Goal: Navigation & Orientation: Locate item on page

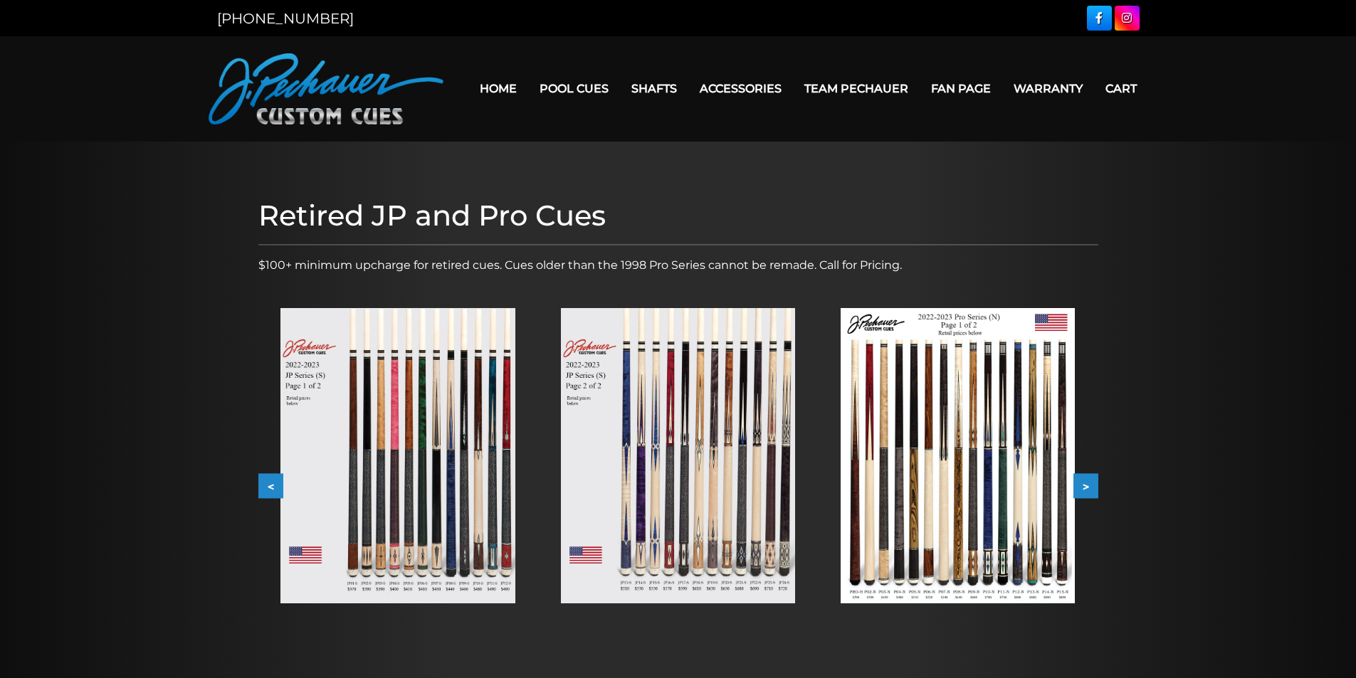
click at [266, 480] on button "<" at bounding box center [270, 486] width 25 height 25
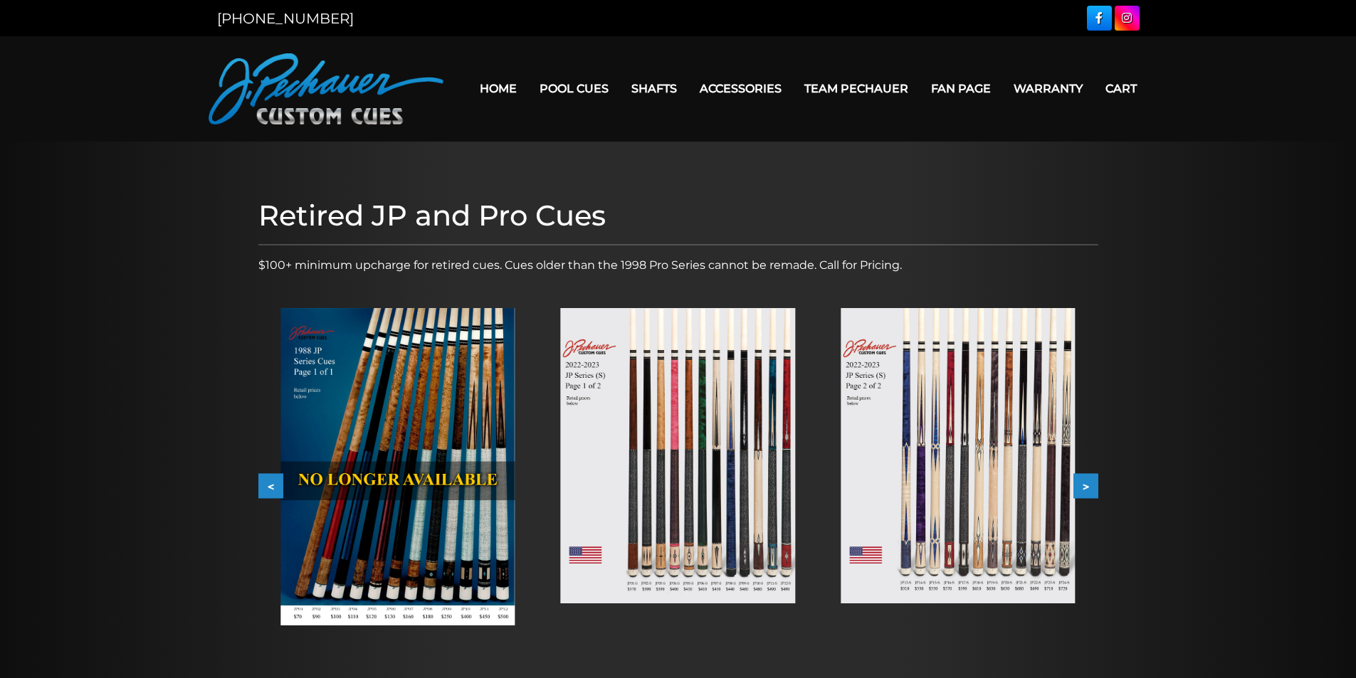
click at [266, 480] on button "<" at bounding box center [270, 486] width 25 height 25
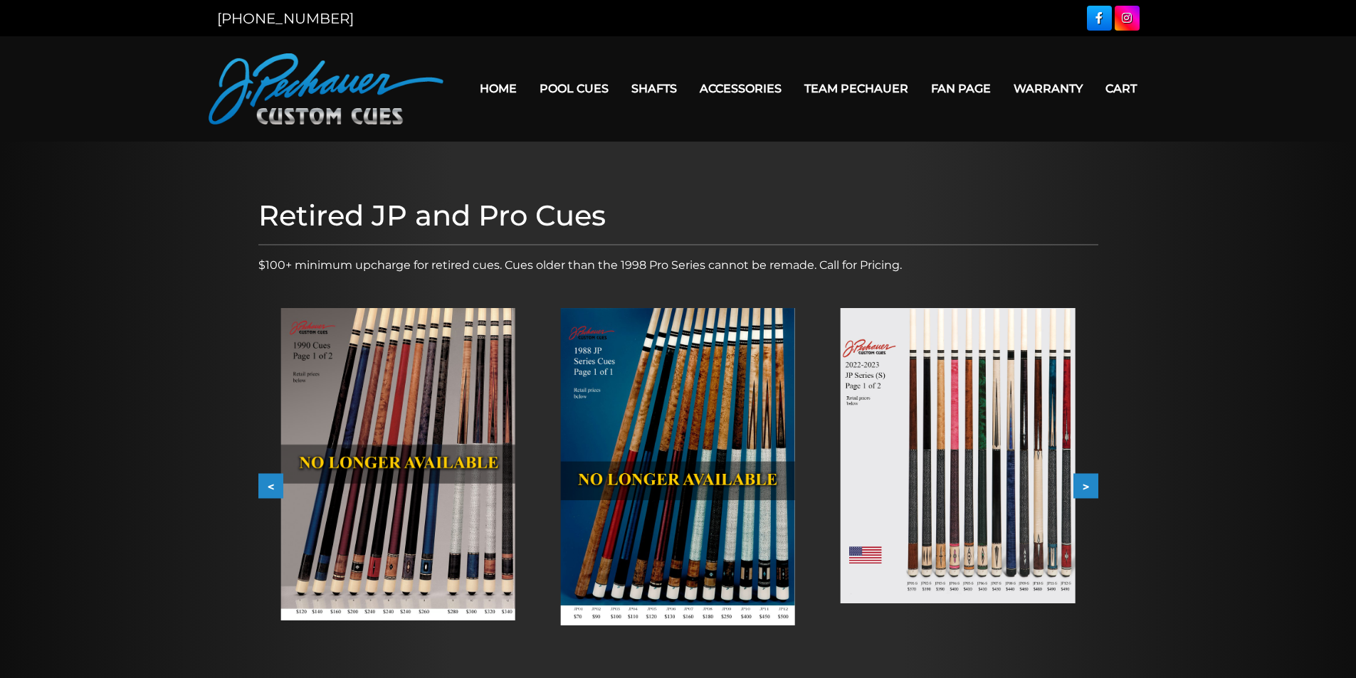
click at [675, 478] on img at bounding box center [678, 466] width 234 height 317
click at [273, 481] on button "<" at bounding box center [270, 486] width 25 height 25
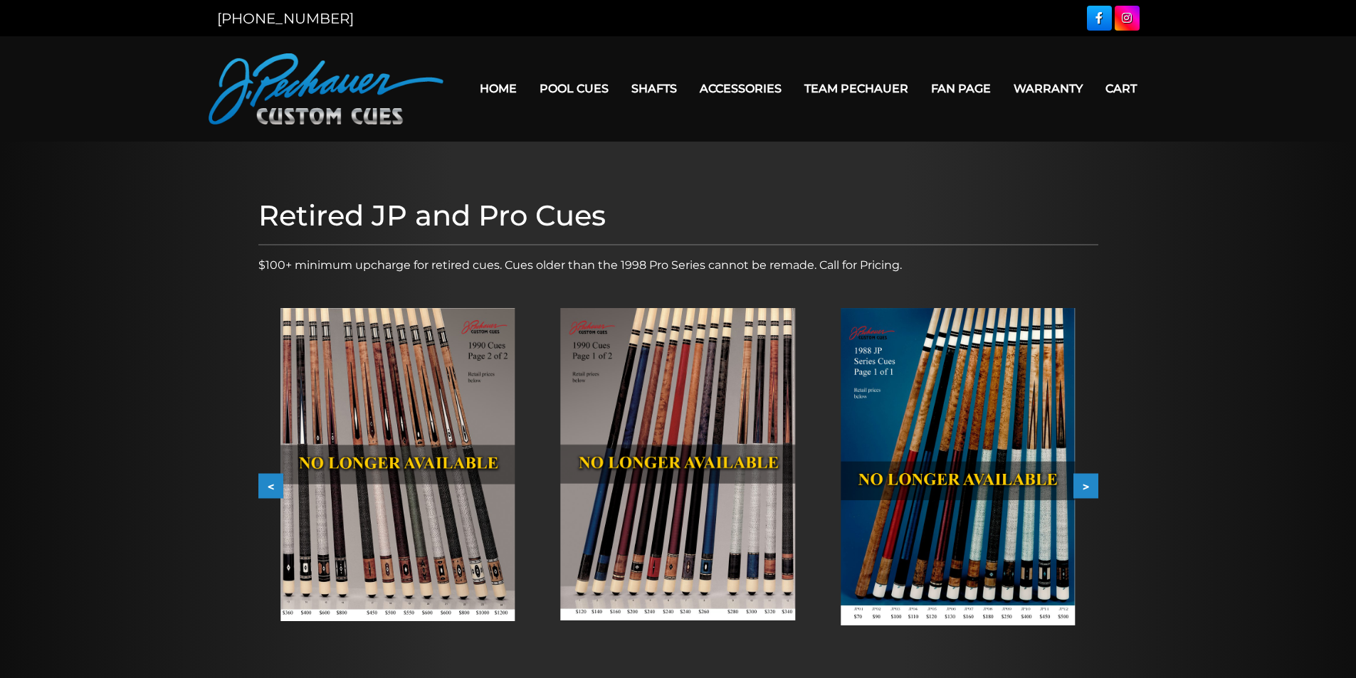
click at [270, 484] on button "<" at bounding box center [270, 486] width 25 height 25
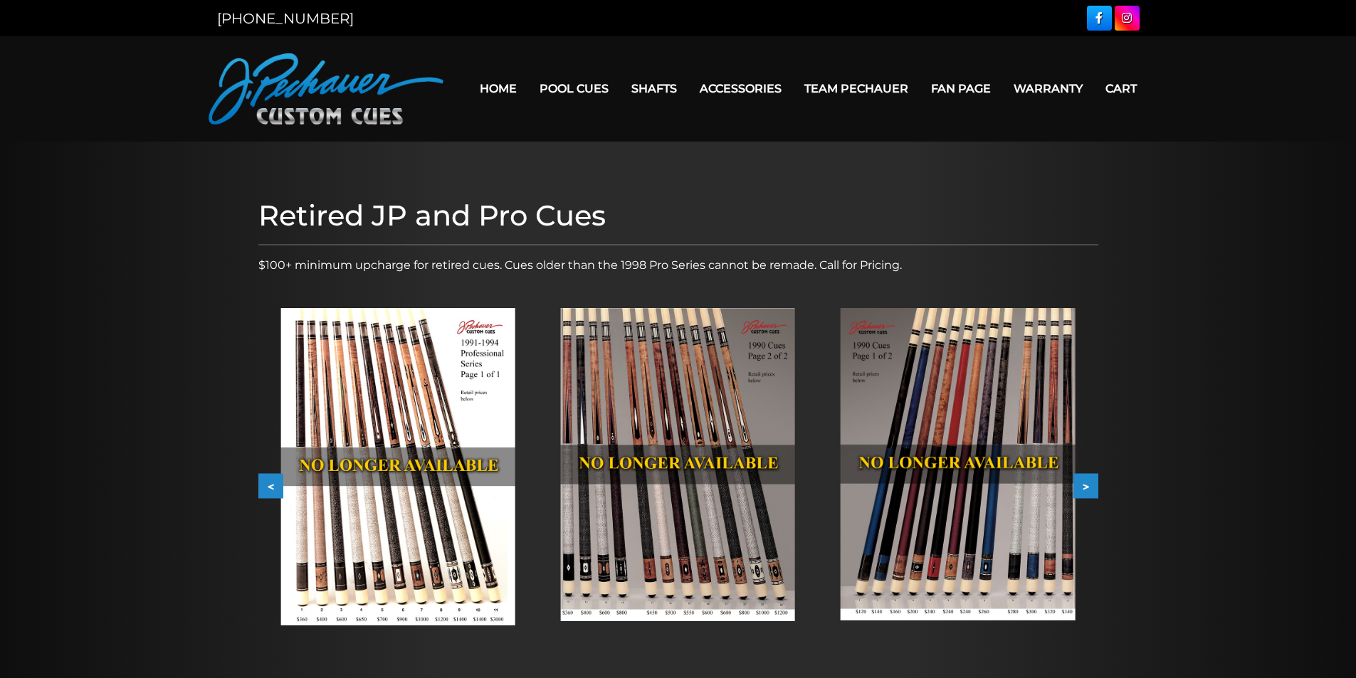
click at [270, 484] on button "<" at bounding box center [270, 486] width 25 height 25
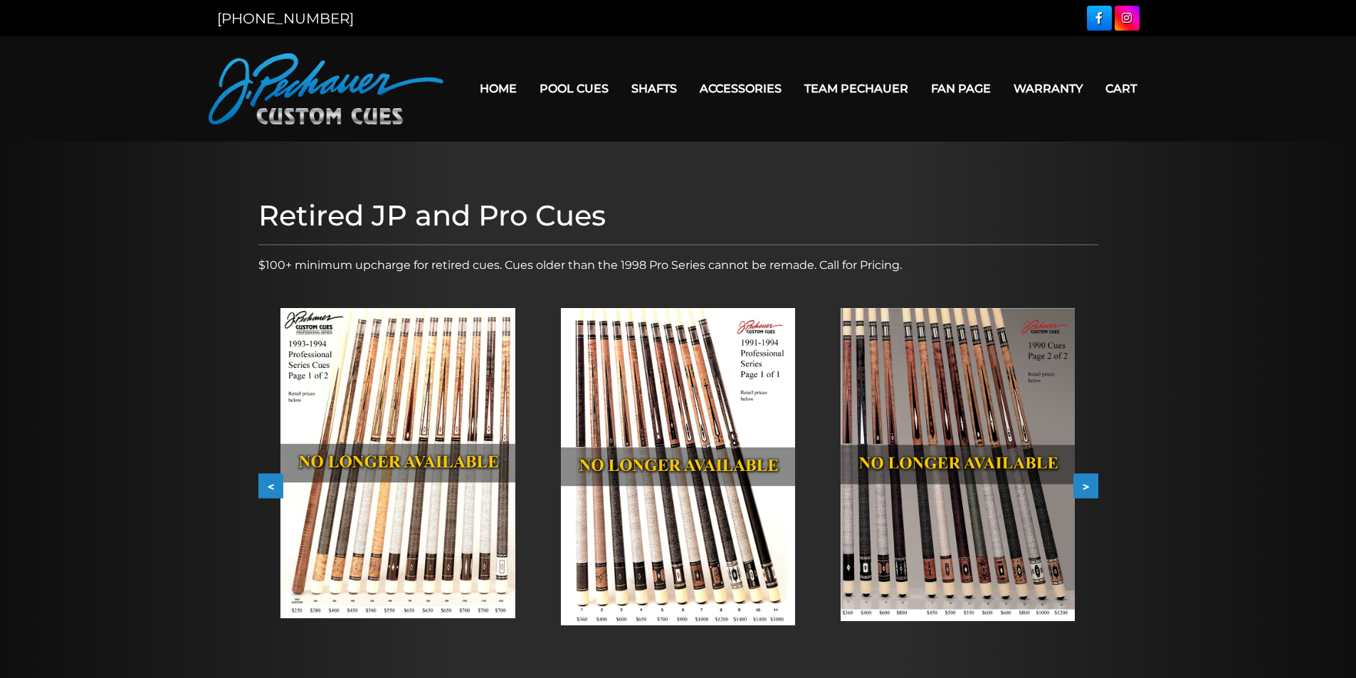
click at [270, 484] on button "<" at bounding box center [270, 486] width 25 height 25
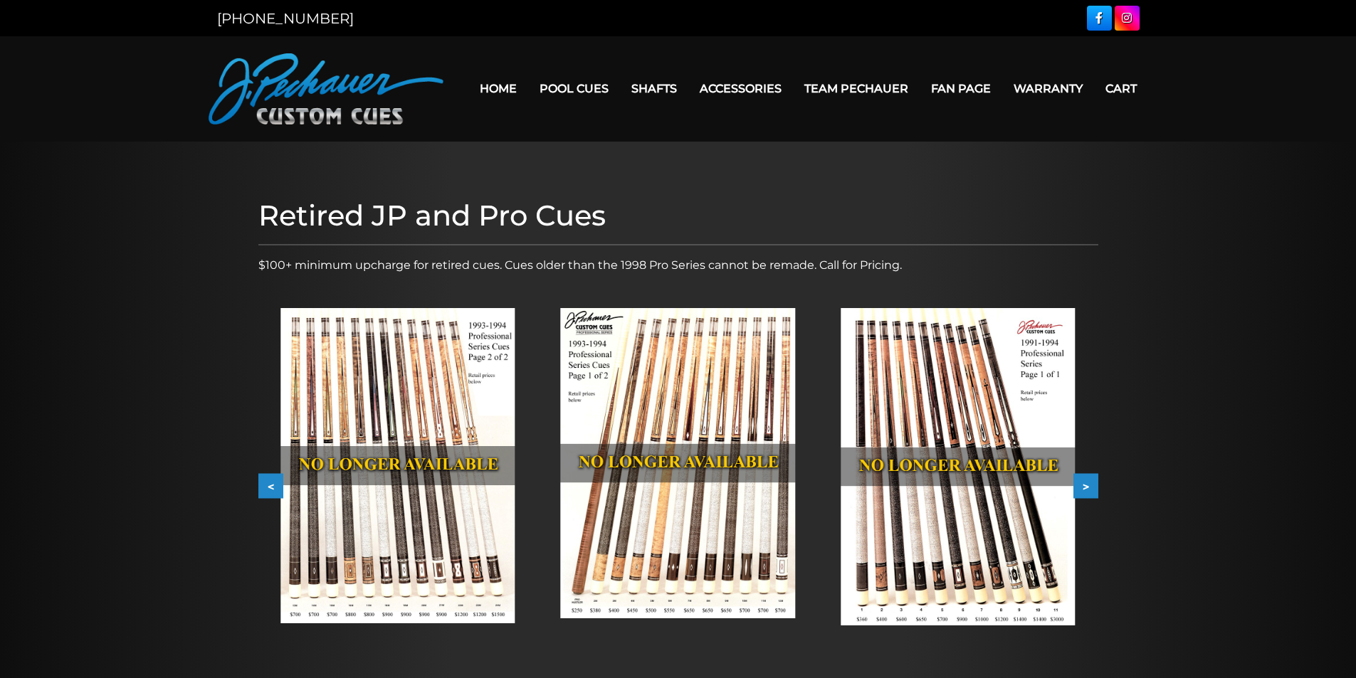
click at [270, 484] on button "<" at bounding box center [270, 486] width 25 height 25
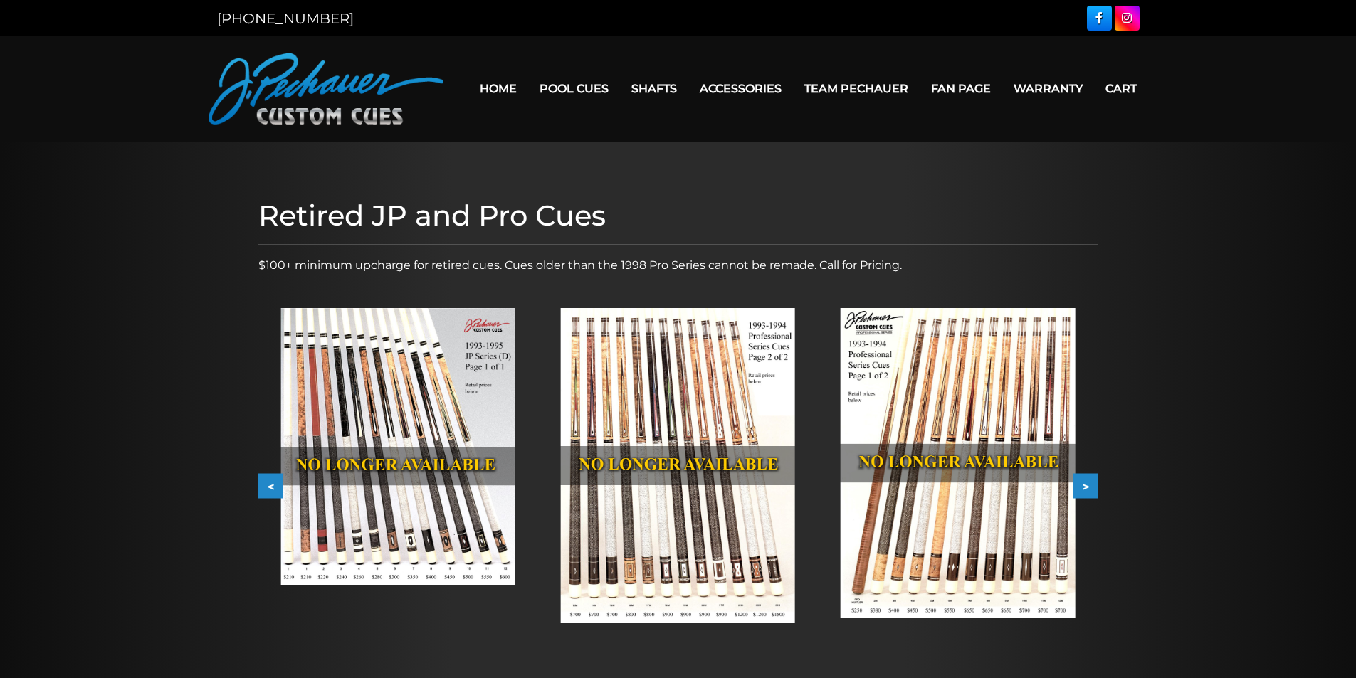
click at [270, 484] on button "<" at bounding box center [270, 486] width 25 height 25
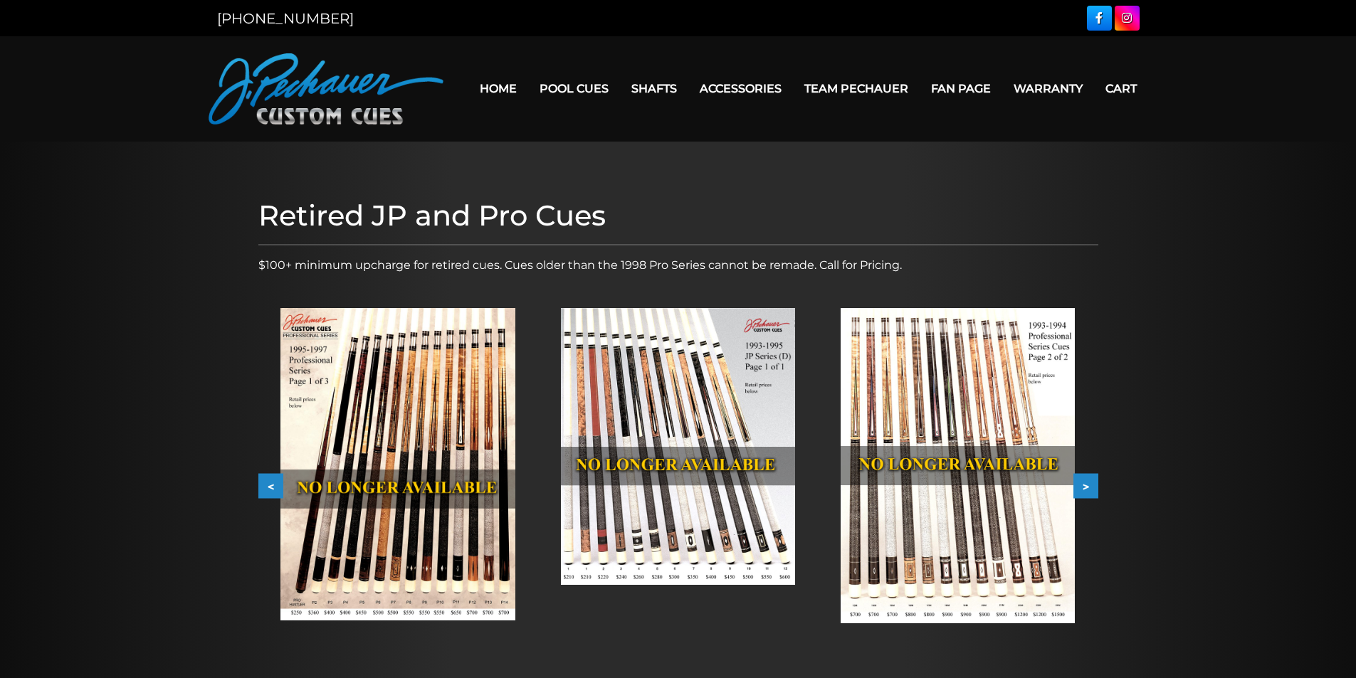
click at [270, 484] on button "<" at bounding box center [270, 486] width 25 height 25
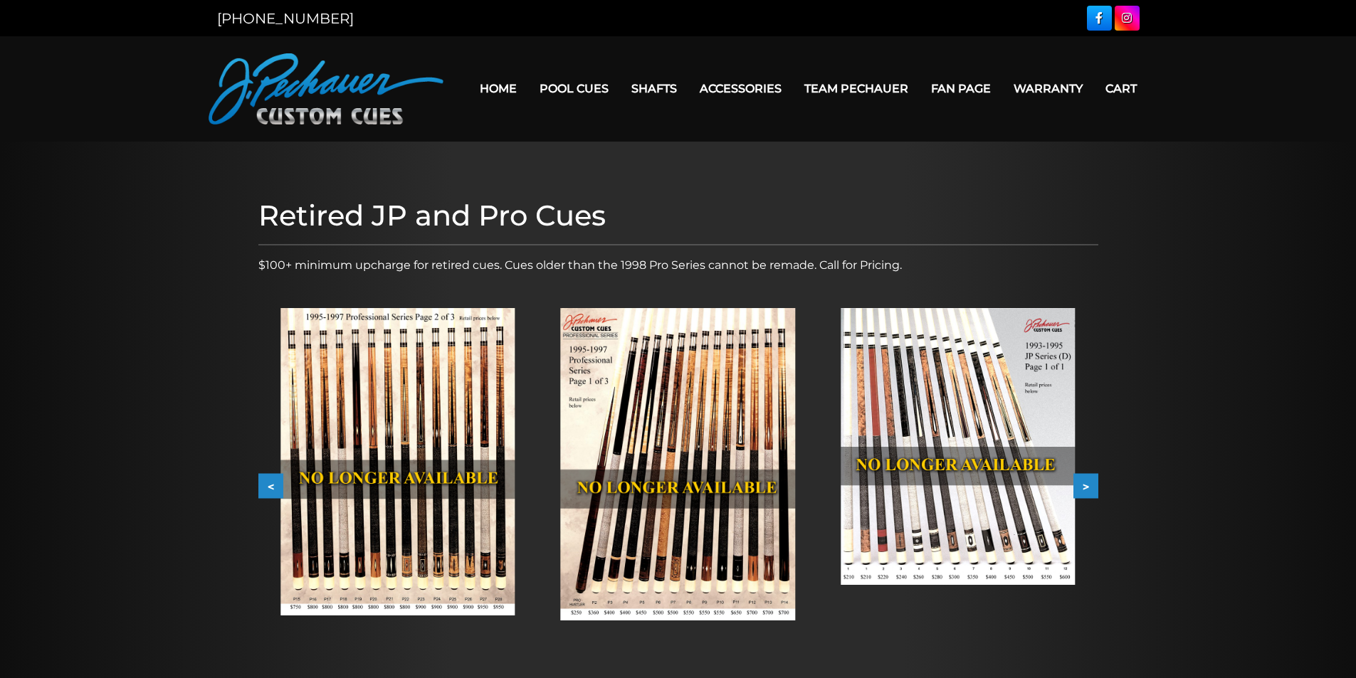
click at [270, 484] on button "<" at bounding box center [270, 486] width 25 height 25
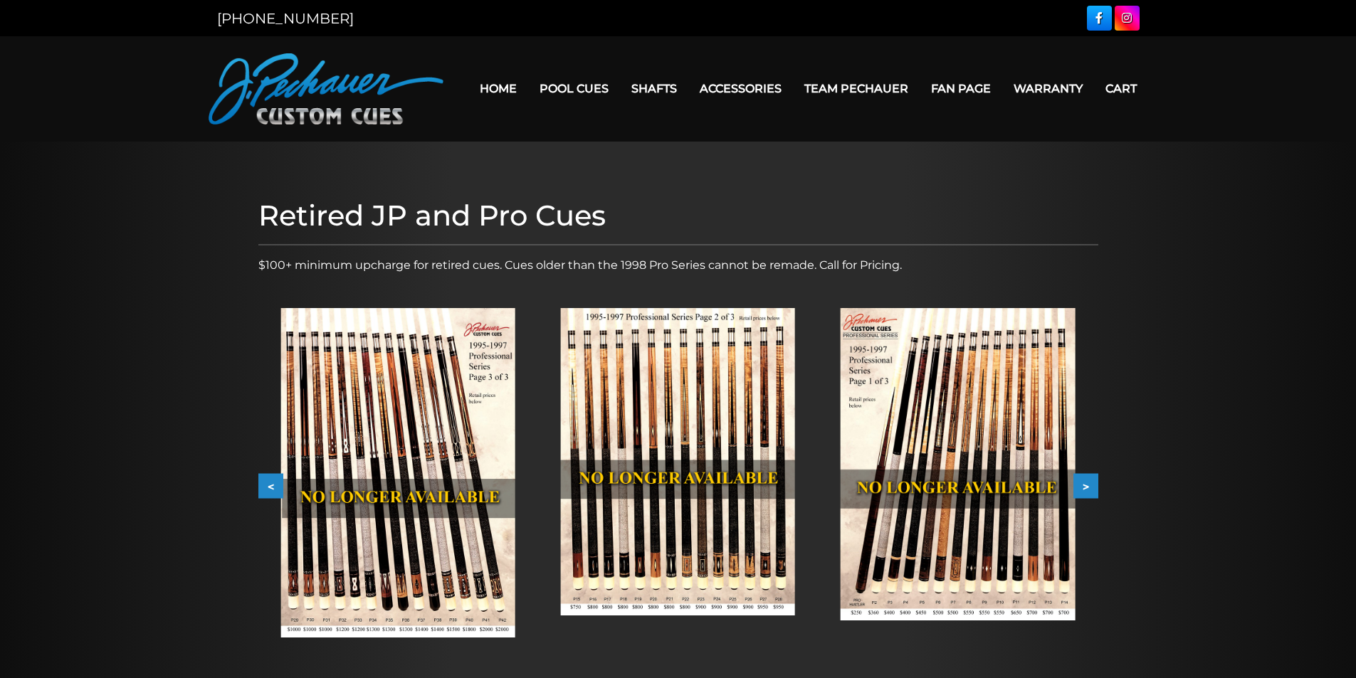
click at [398, 507] on img at bounding box center [397, 472] width 234 height 329
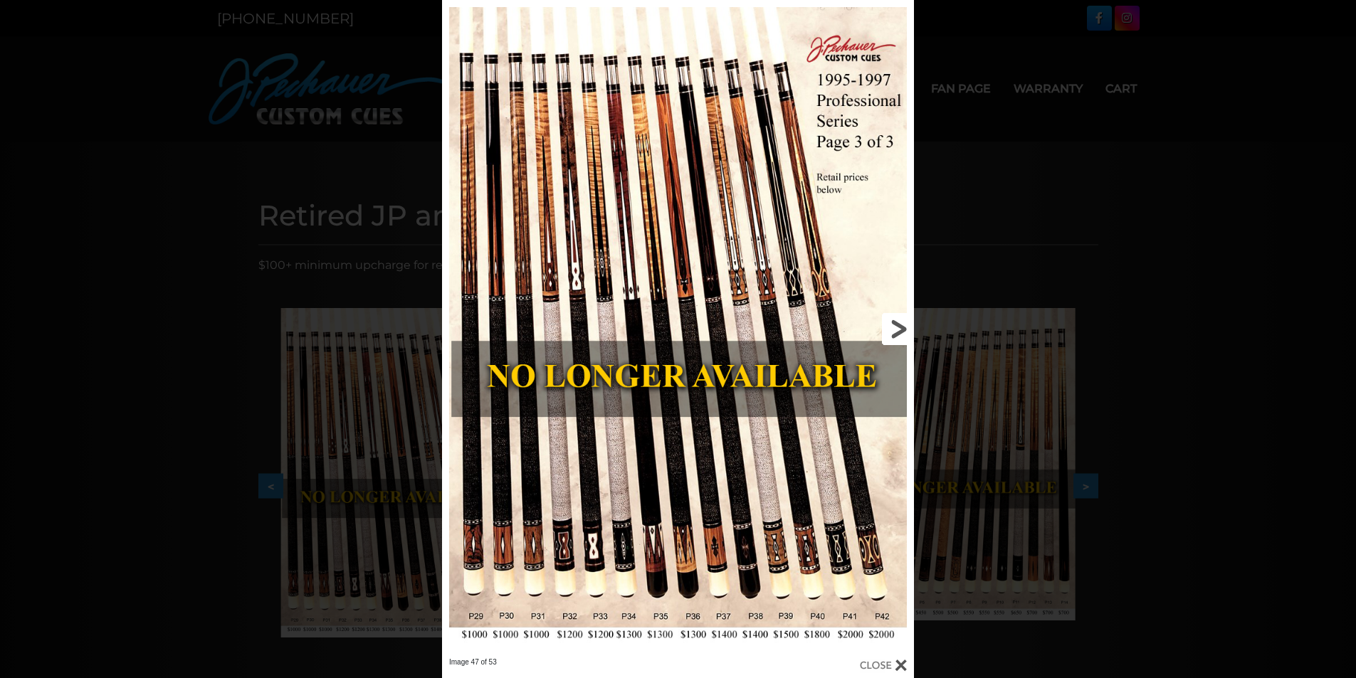
click at [741, 498] on link at bounding box center [808, 328] width 212 height 657
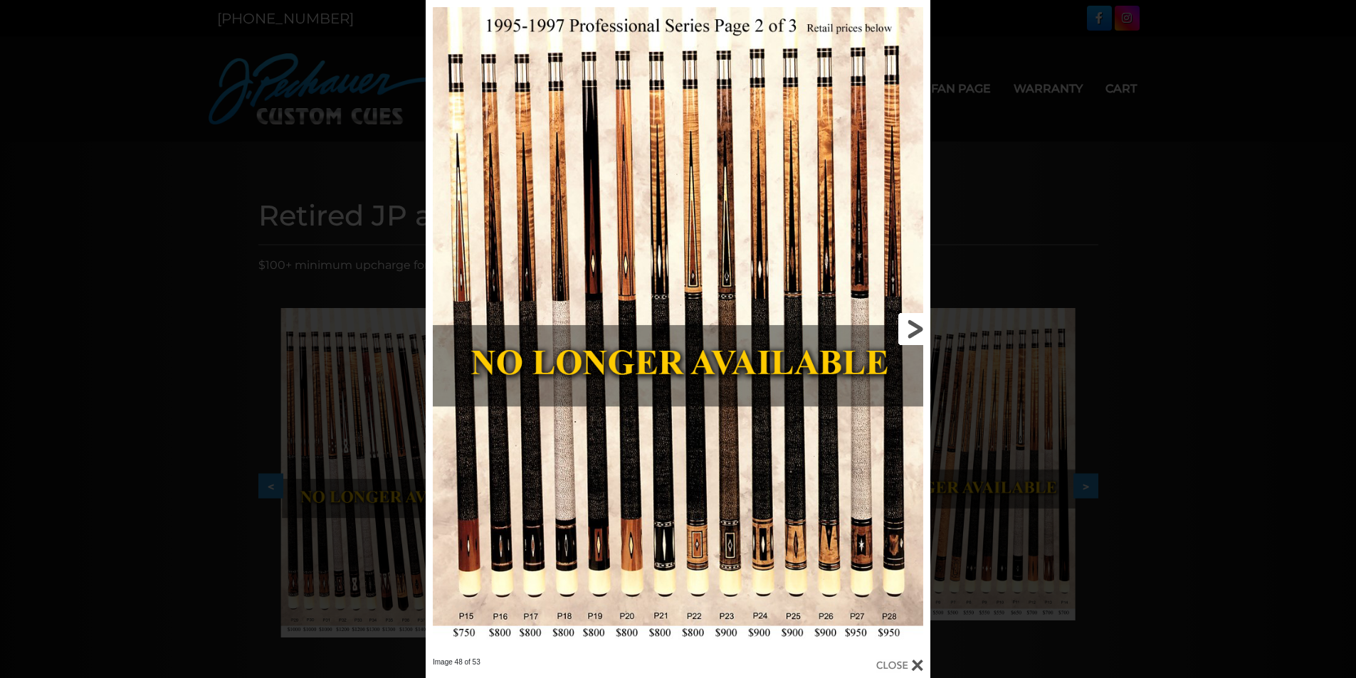
click at [918, 327] on link at bounding box center [816, 328] width 227 height 657
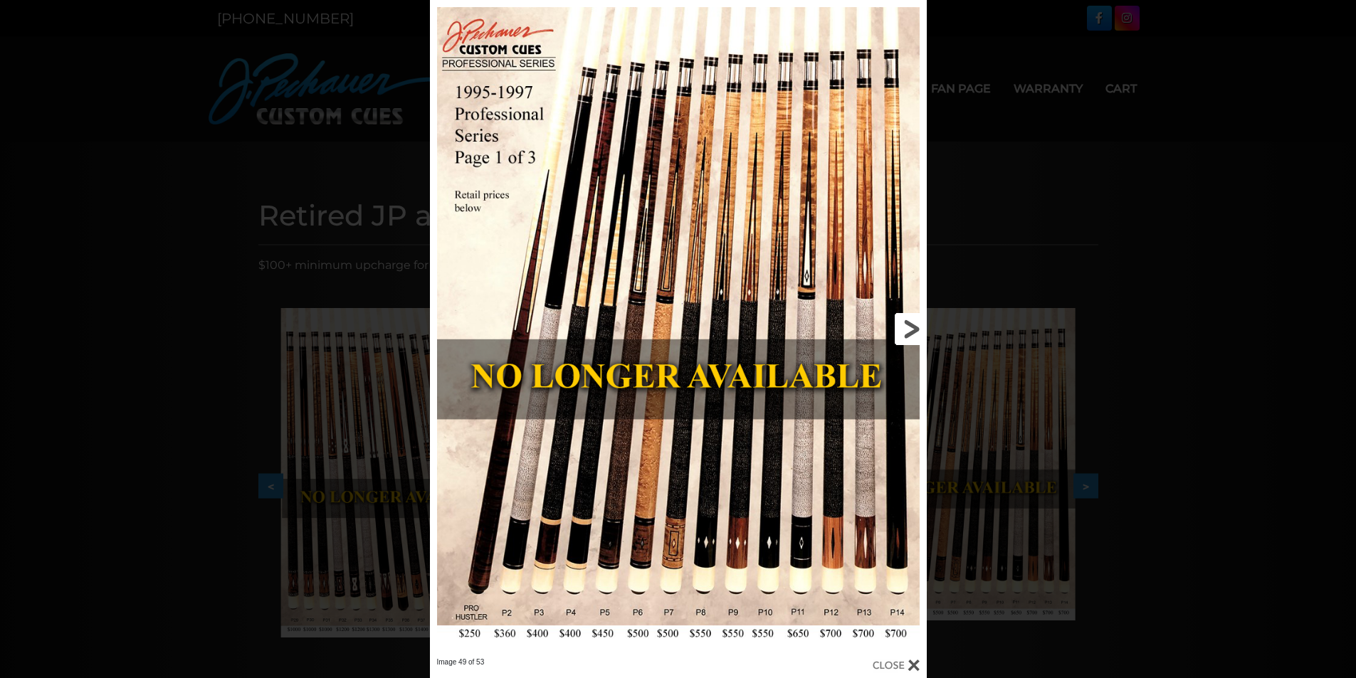
click at [918, 327] on link at bounding box center [813, 328] width 223 height 657
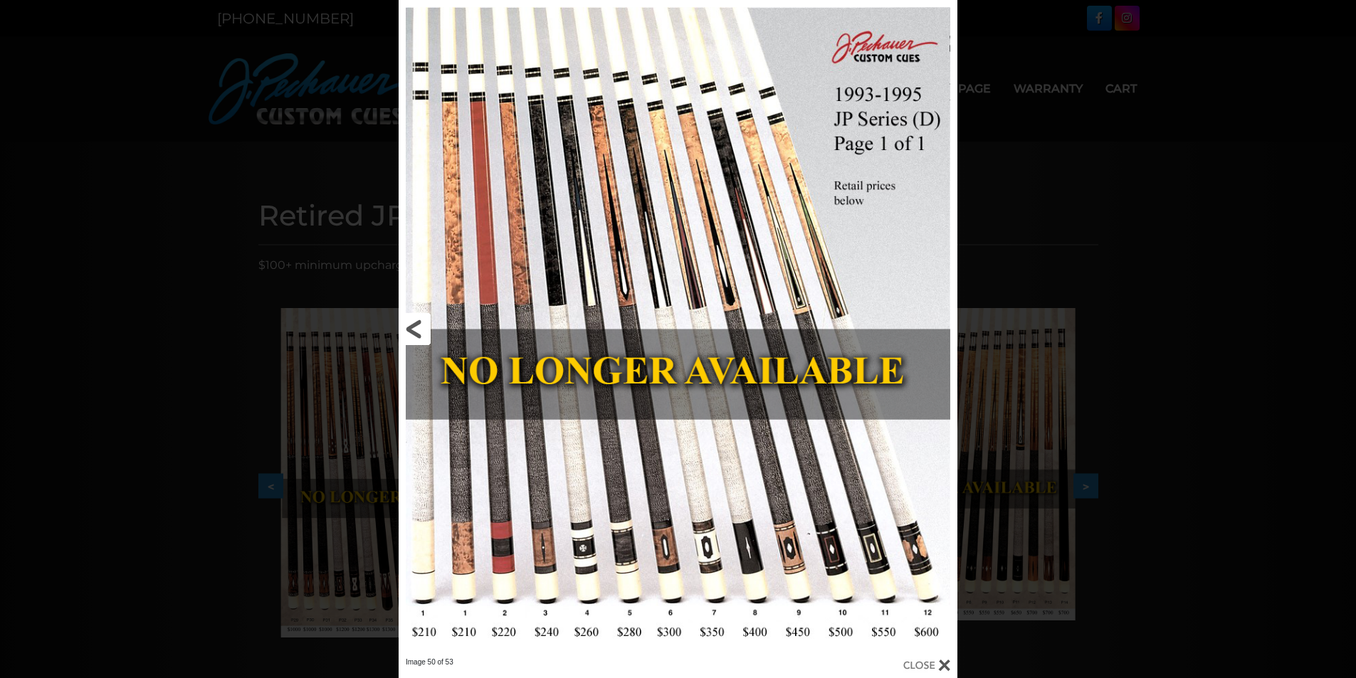
click at [415, 331] on link at bounding box center [523, 328] width 251 height 657
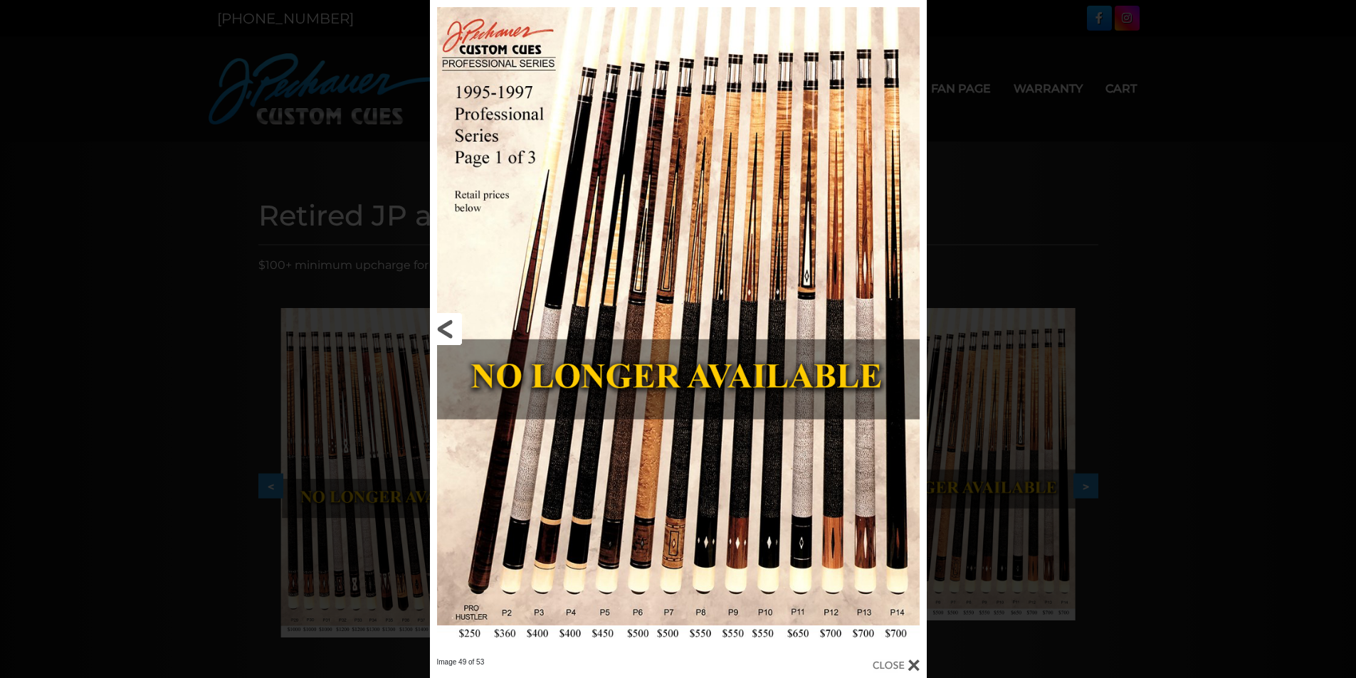
click at [451, 337] on link at bounding box center [541, 328] width 223 height 657
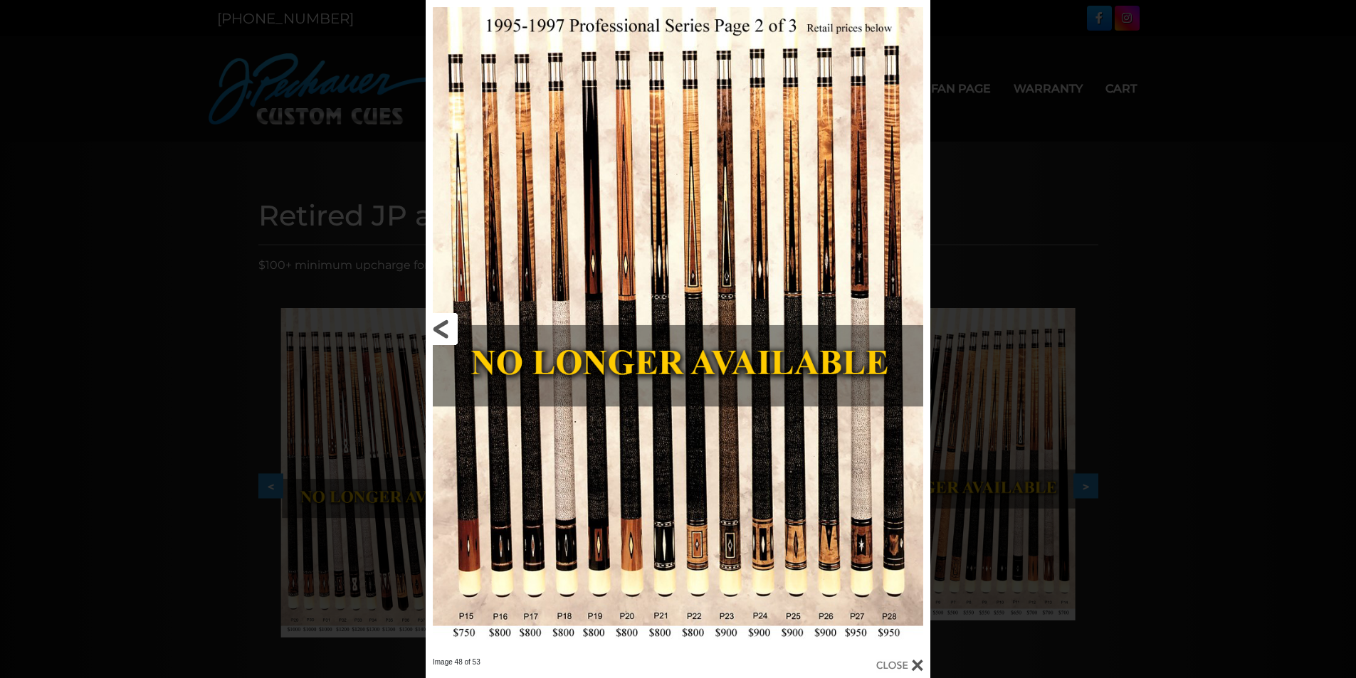
click at [451, 337] on link at bounding box center [539, 328] width 227 height 657
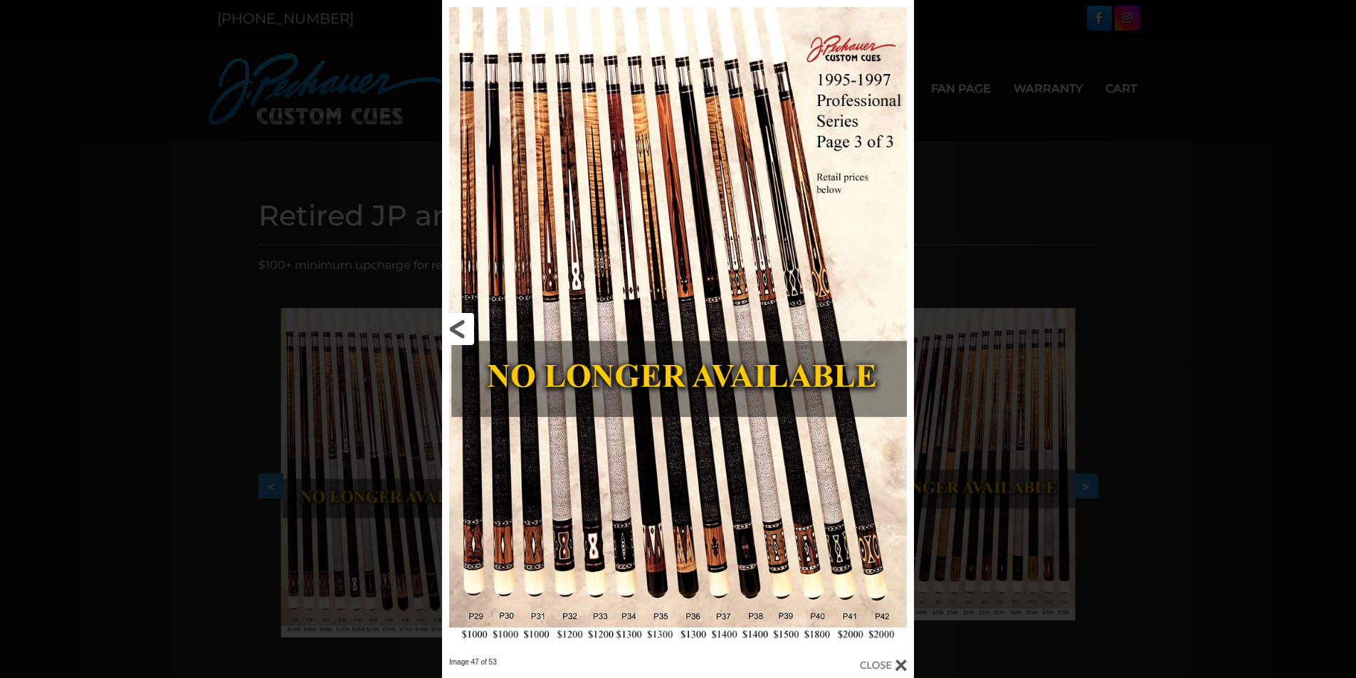
click at [458, 329] on link at bounding box center [548, 328] width 212 height 657
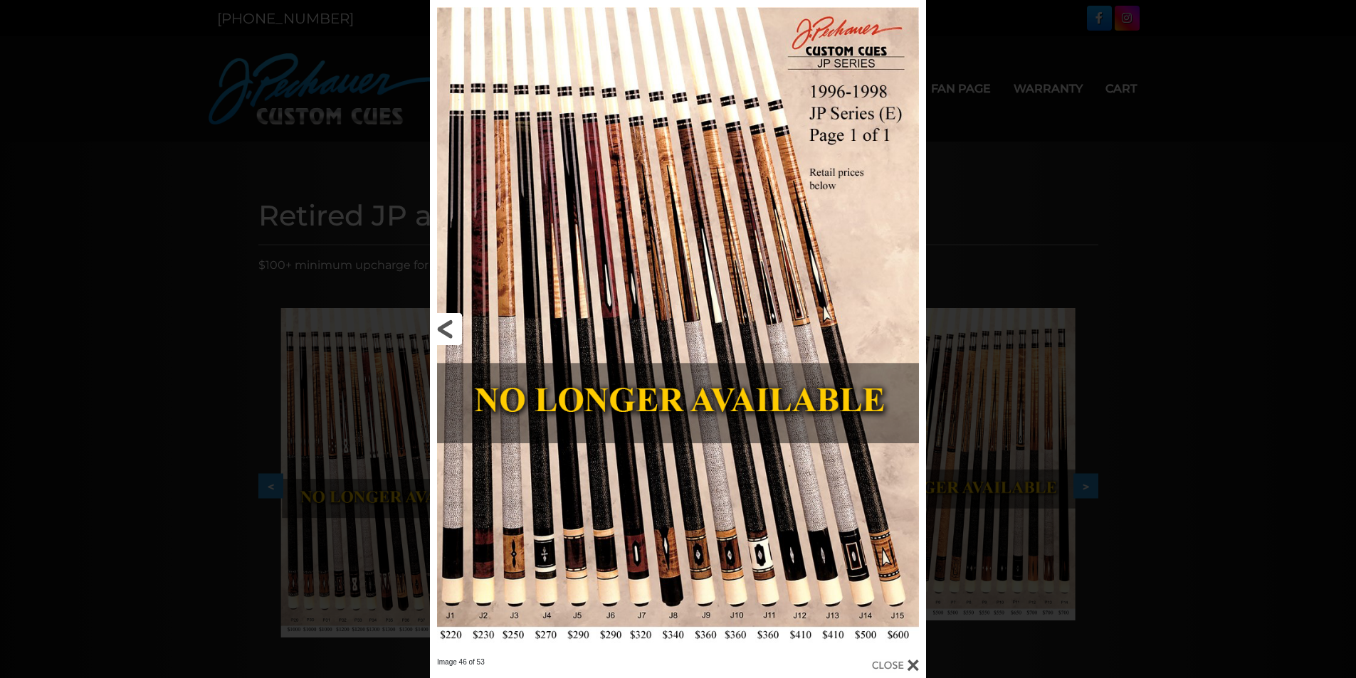
click at [458, 329] on link at bounding box center [541, 328] width 223 height 657
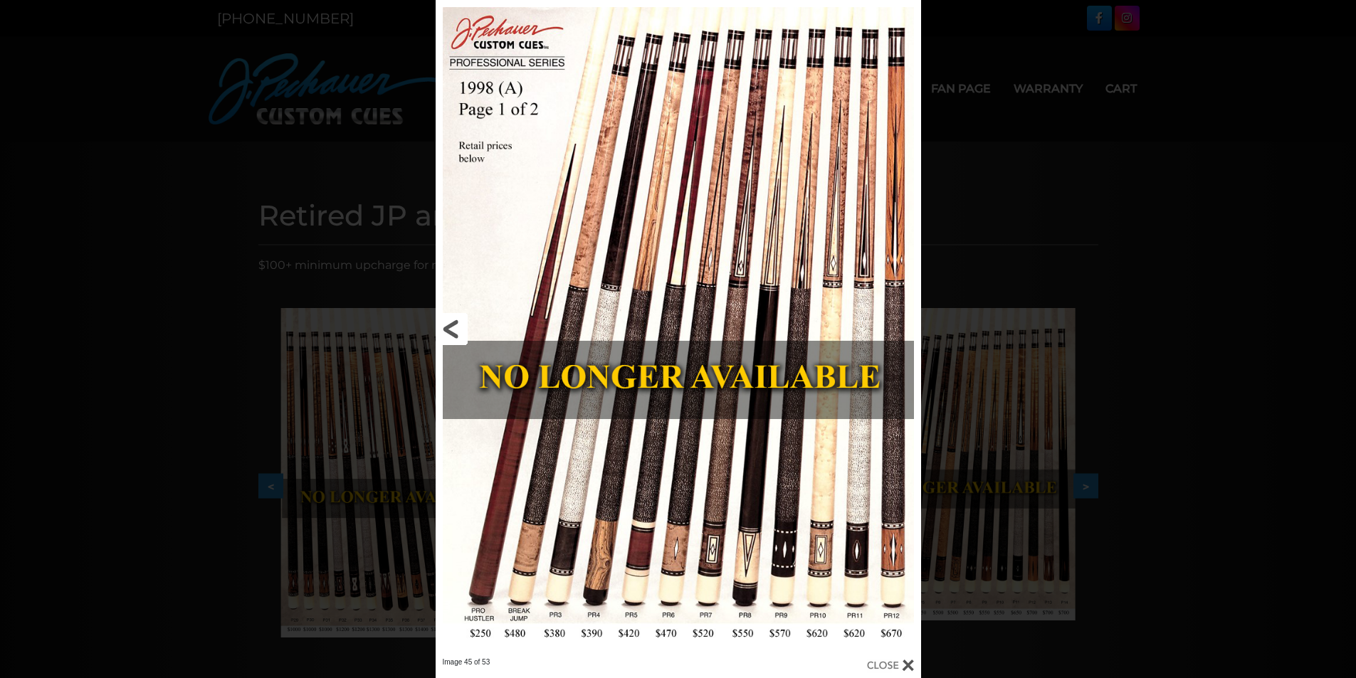
click at [444, 328] on link at bounding box center [544, 328] width 218 height 657
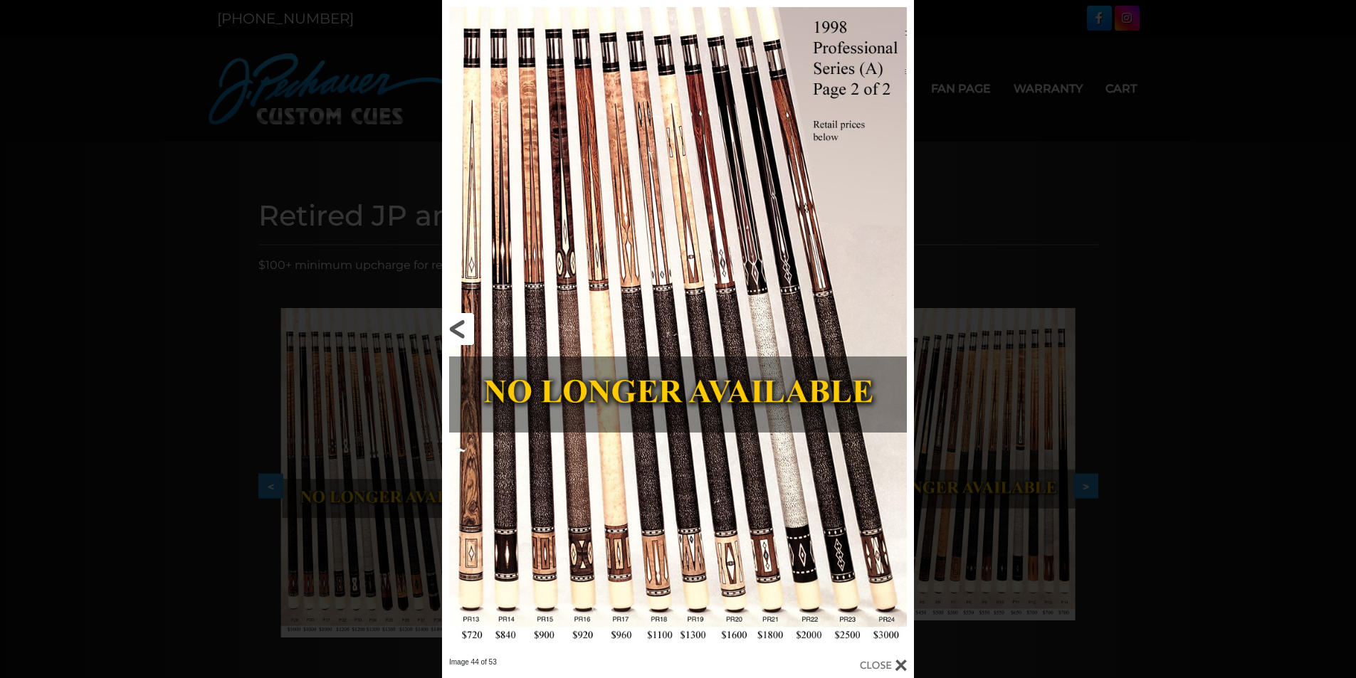
click at [454, 327] on link at bounding box center [548, 328] width 212 height 657
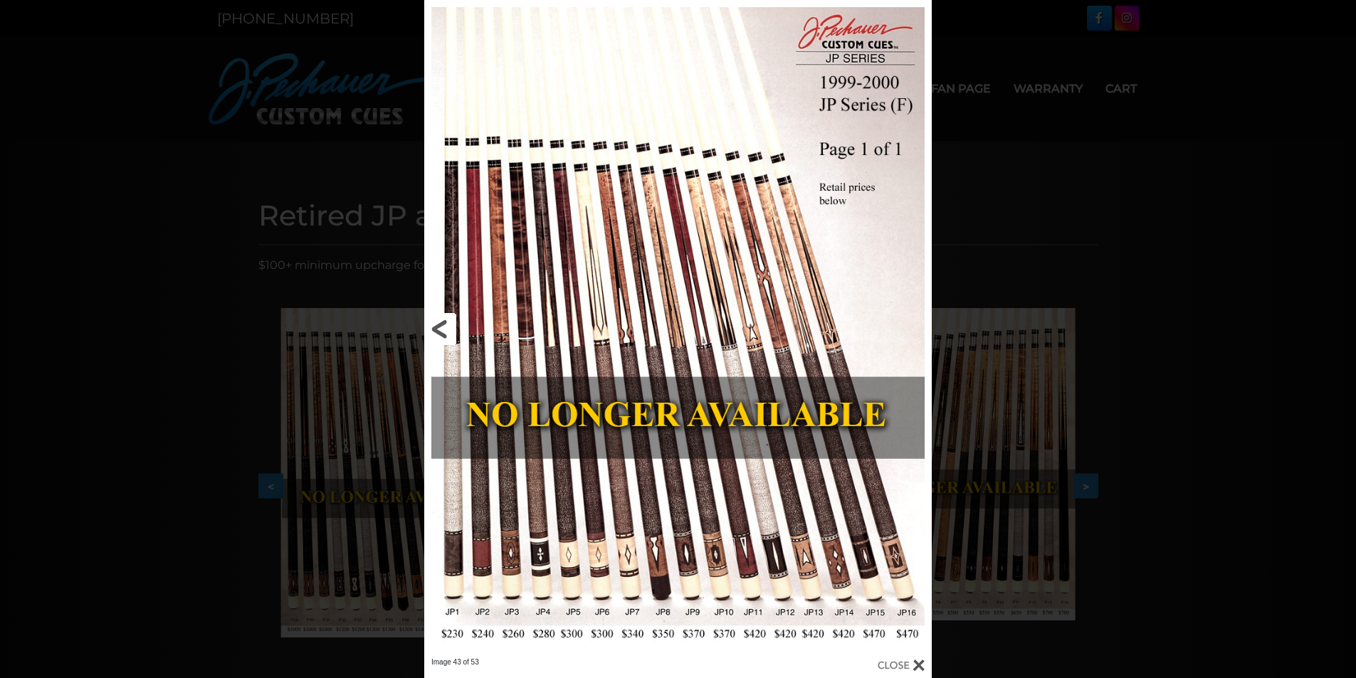
click at [454, 327] on link at bounding box center [538, 328] width 228 height 657
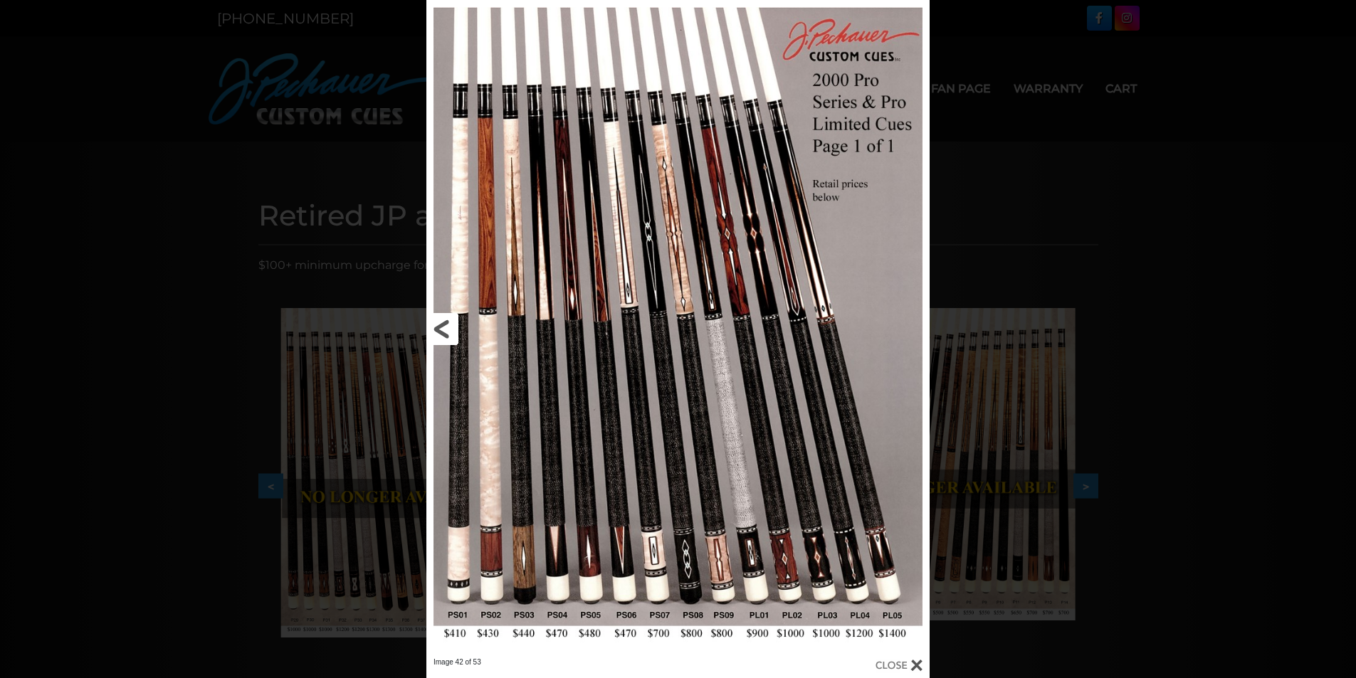
click at [443, 329] on link at bounding box center [539, 328] width 226 height 657
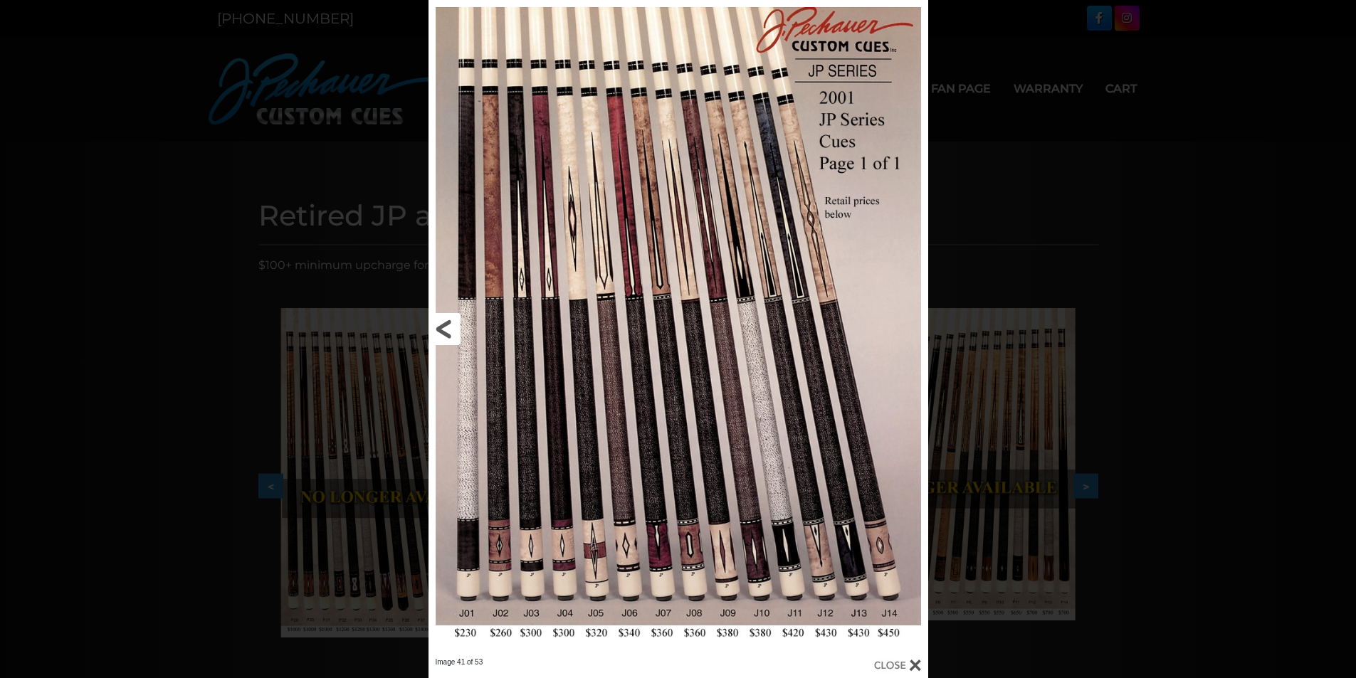
click at [443, 329] on link at bounding box center [540, 328] width 225 height 657
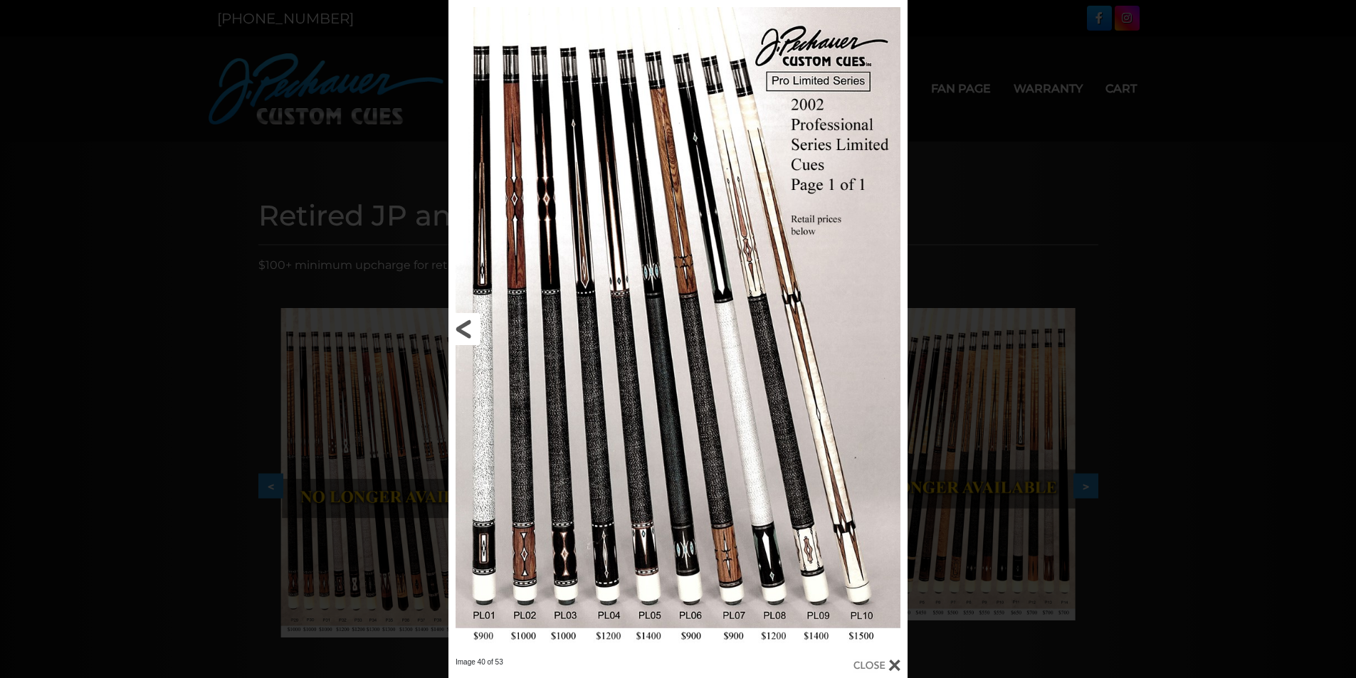
click at [443, 329] on div "Image 40 of 53" at bounding box center [678, 339] width 1356 height 678
